Goal: Task Accomplishment & Management: Complete application form

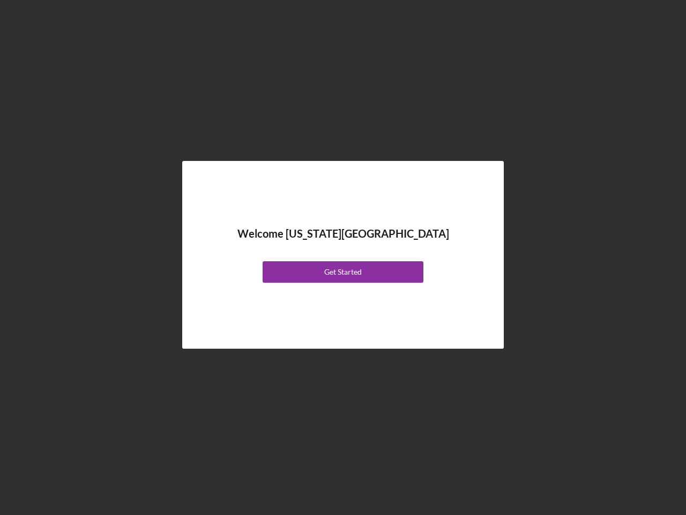
click at [343, 257] on div "Welcome [US_STATE][GEOGRAPHIC_DATA] Get Started" at bounding box center [343, 255] width 268 height 134
click at [343, 272] on div "Get Started" at bounding box center [343, 271] width 38 height 21
